Goal: Submit feedback/report problem

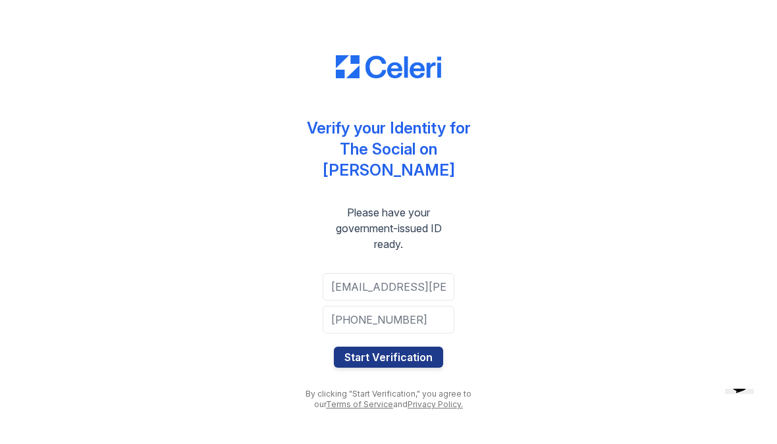
click at [390, 348] on button "Start Verification" at bounding box center [388, 357] width 109 height 21
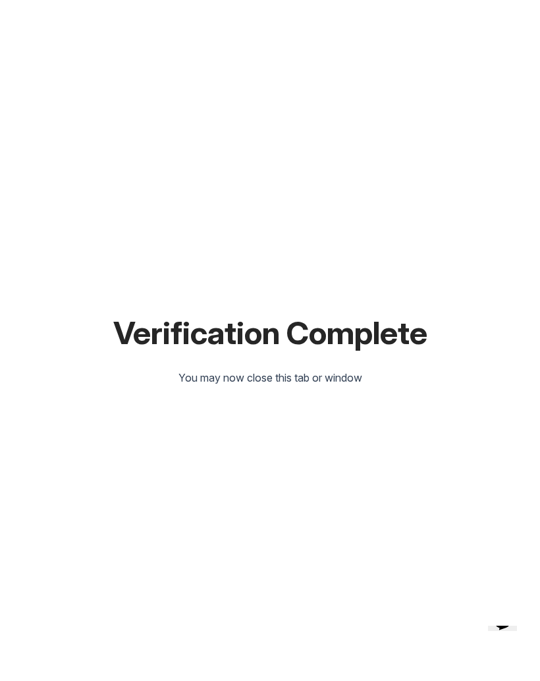
click at [506, 630] on icon "Chat widget" at bounding box center [502, 620] width 18 height 20
type input "Jams A Knecht"
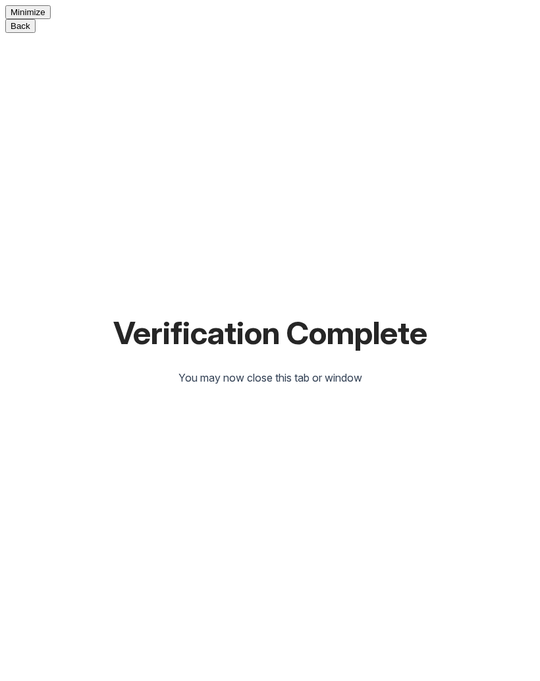
type input "J"
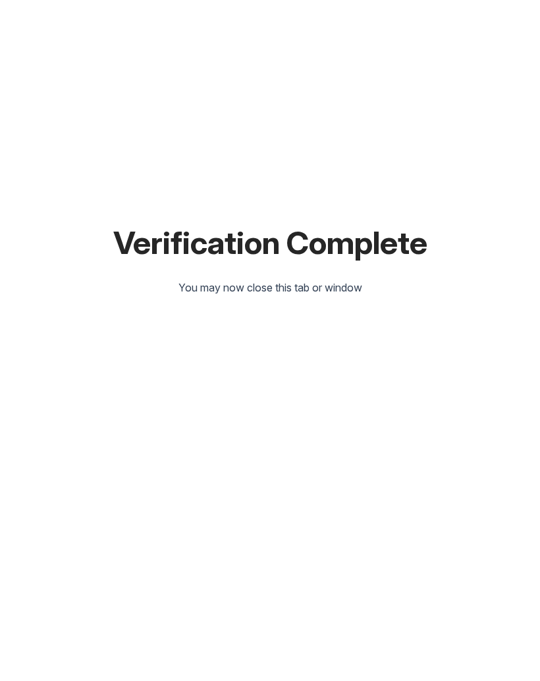
type input "jknecht@illinoiscourts.gov"
type textarea "I did not scan the bar code on the back of my driver’s license. I tried to do s…"
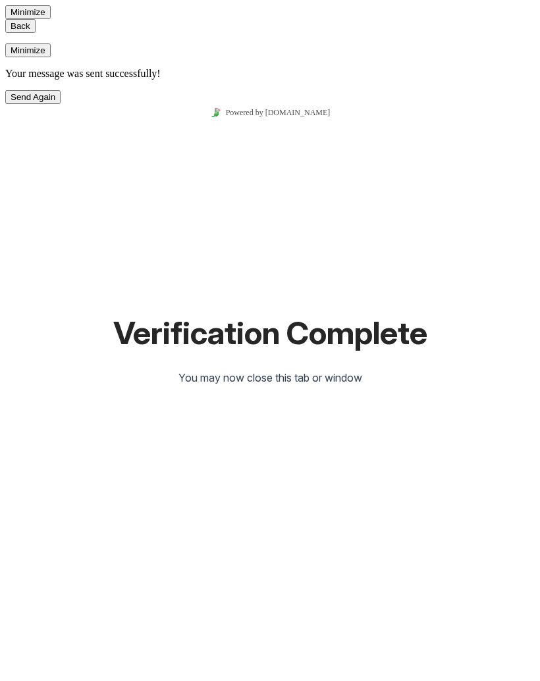
scroll to position [56, 0]
